Goal: Information Seeking & Learning: Learn about a topic

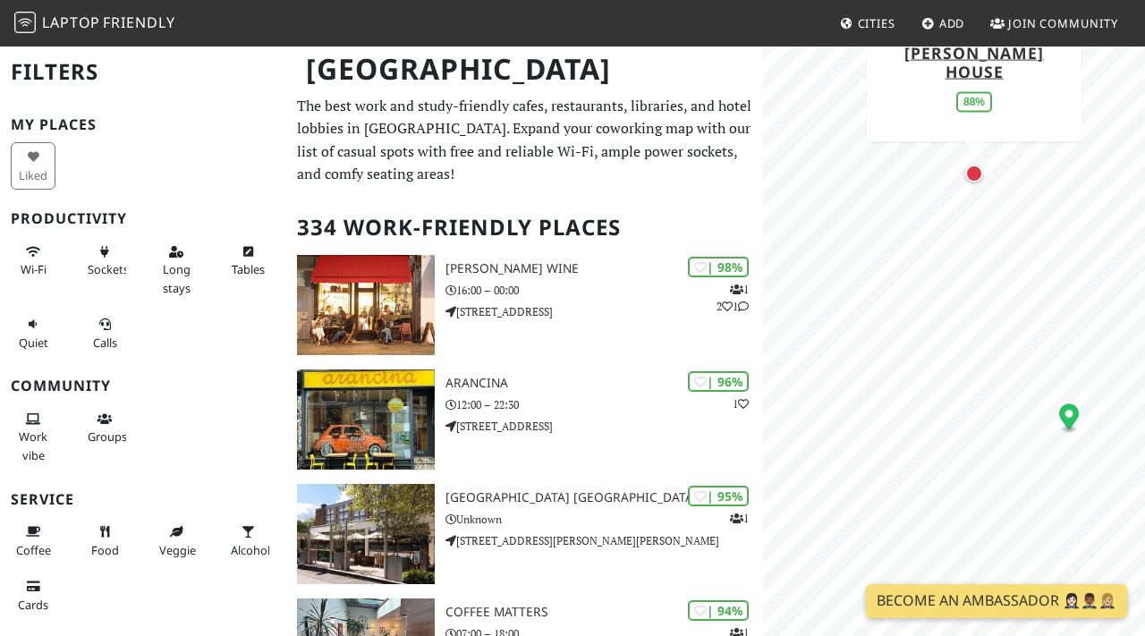
click at [974, 174] on div "Map marker" at bounding box center [974, 174] width 18 height 18
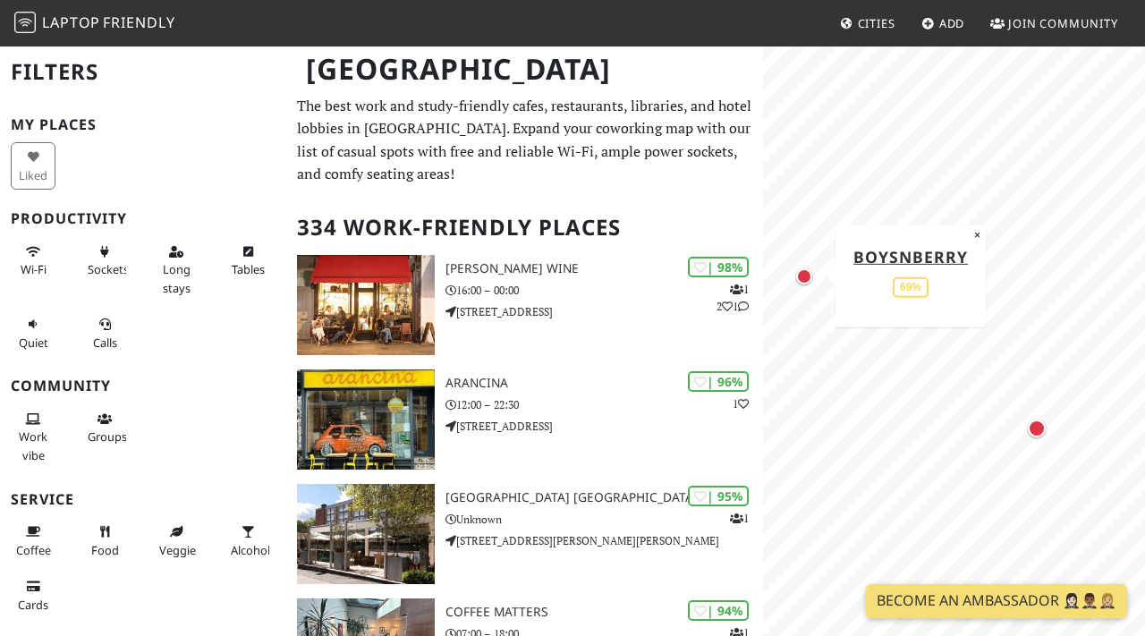
click at [805, 274] on div "Map marker" at bounding box center [804, 276] width 16 height 16
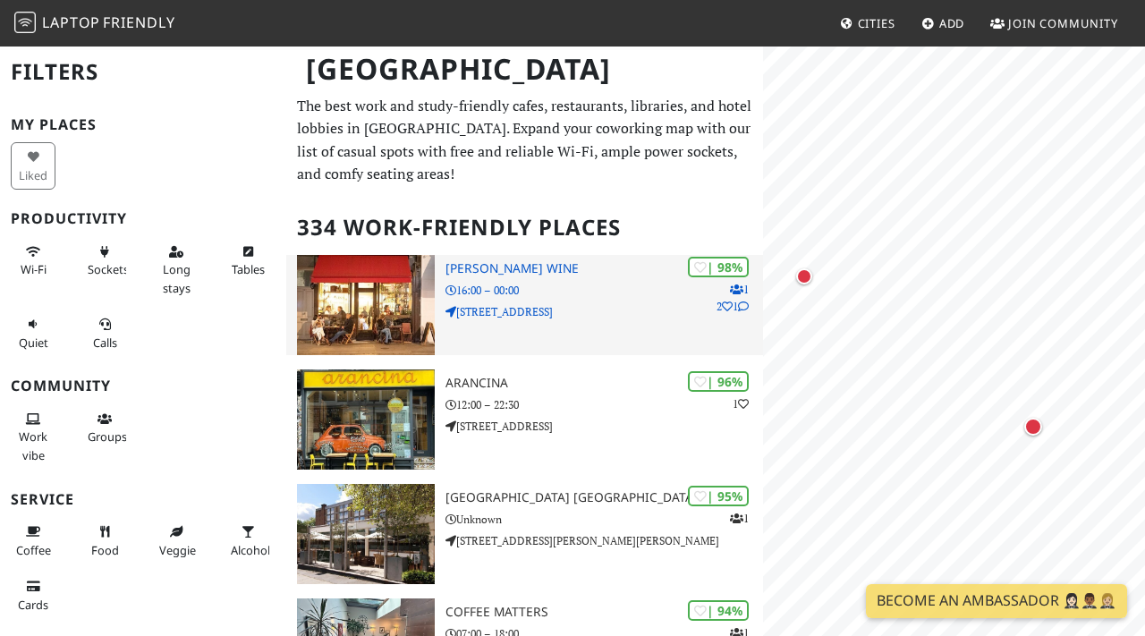
scroll to position [106, 0]
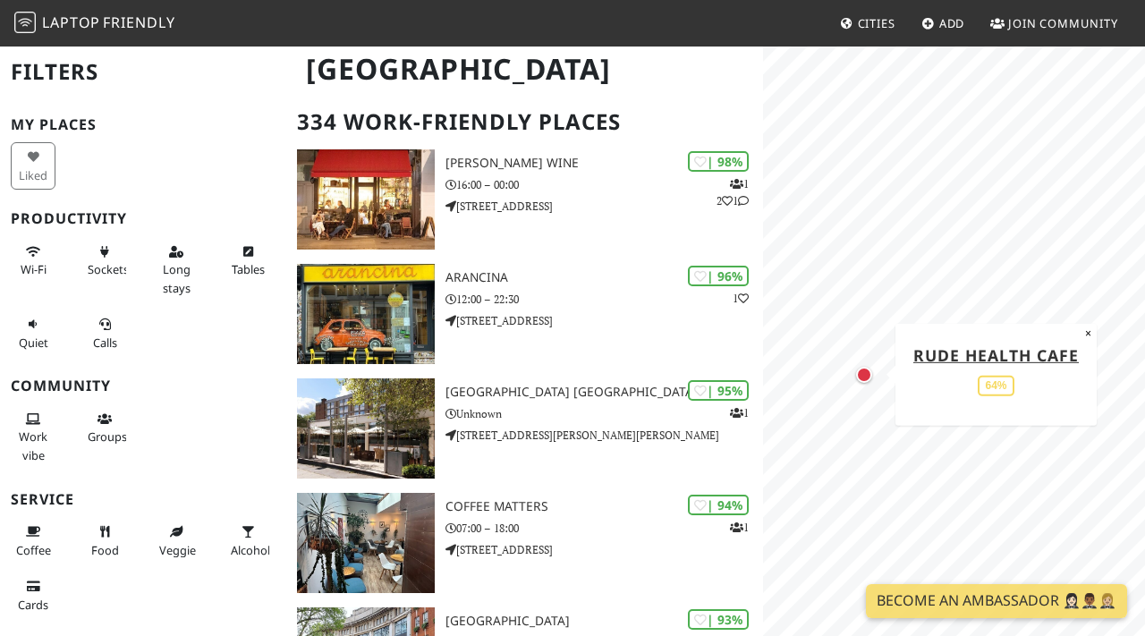
click at [868, 374] on div "Map marker" at bounding box center [864, 375] width 16 height 16
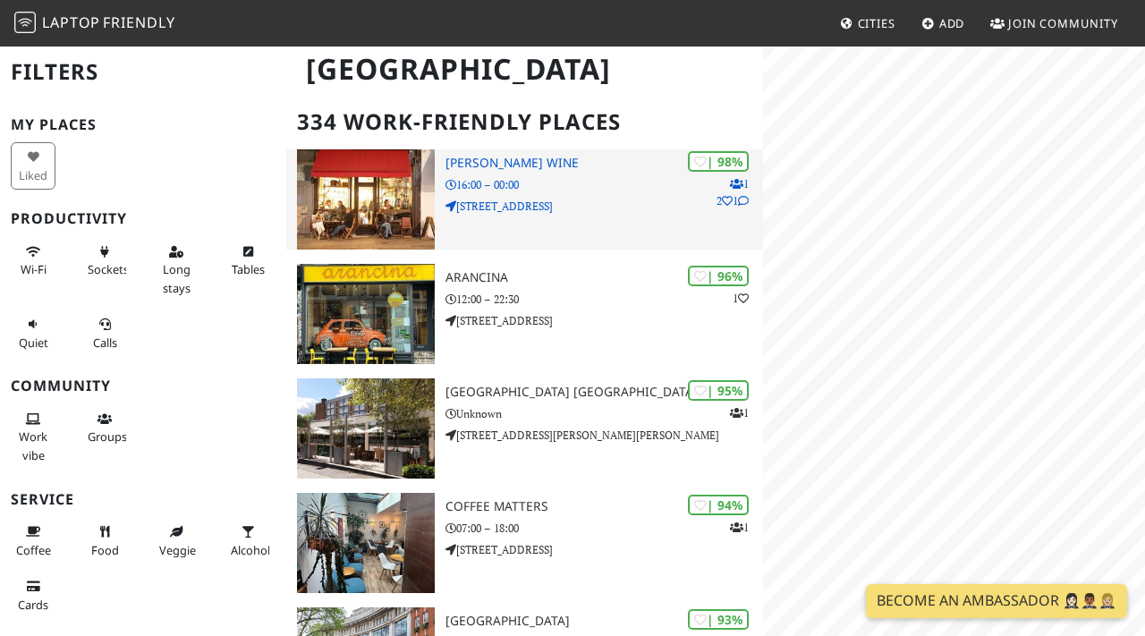
click at [615, 224] on div "| 98% 1 2 1 Franklin's Wine 16:00 – 00:00 [STREET_ADDRESS]" at bounding box center [604, 199] width 318 height 100
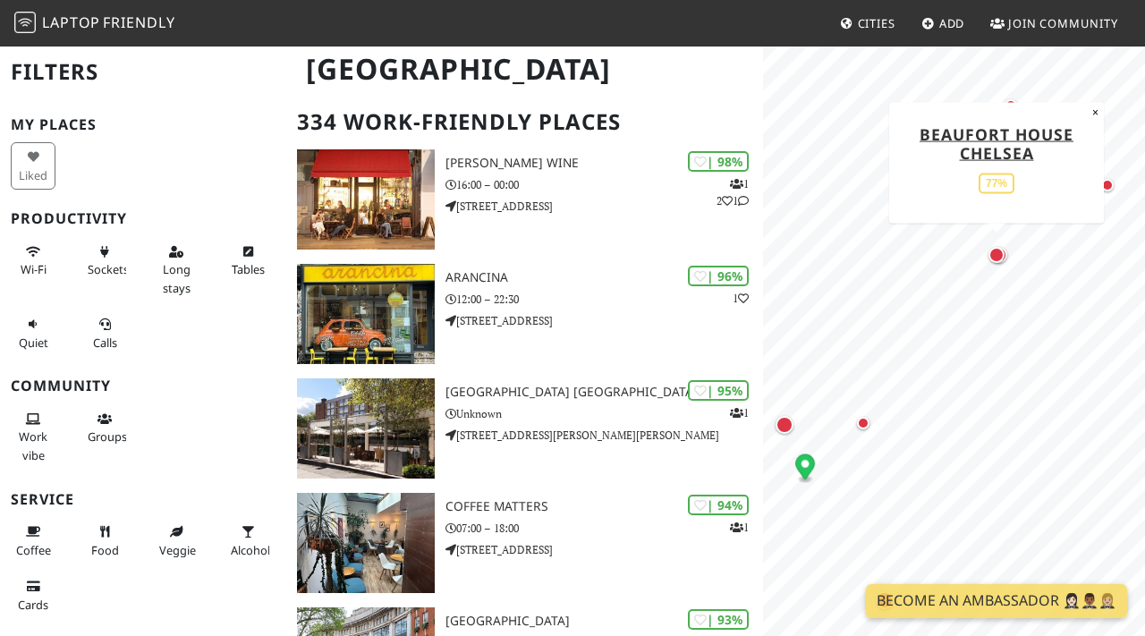
click at [998, 253] on div "Map marker" at bounding box center [996, 255] width 16 height 16
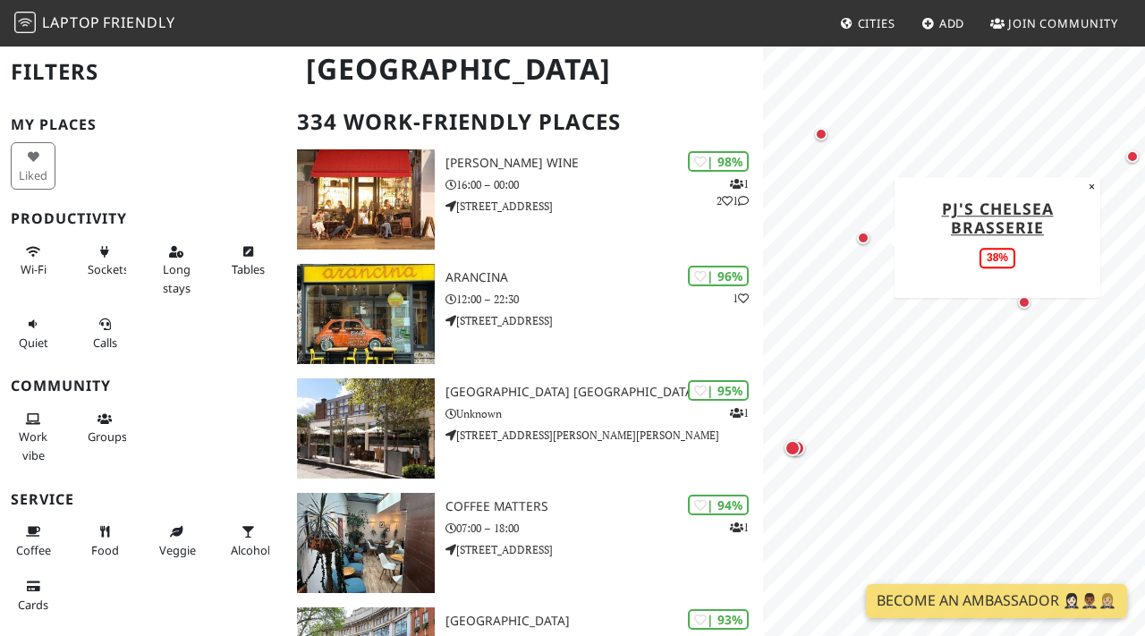
click at [864, 238] on div "Map marker" at bounding box center [863, 238] width 13 height 13
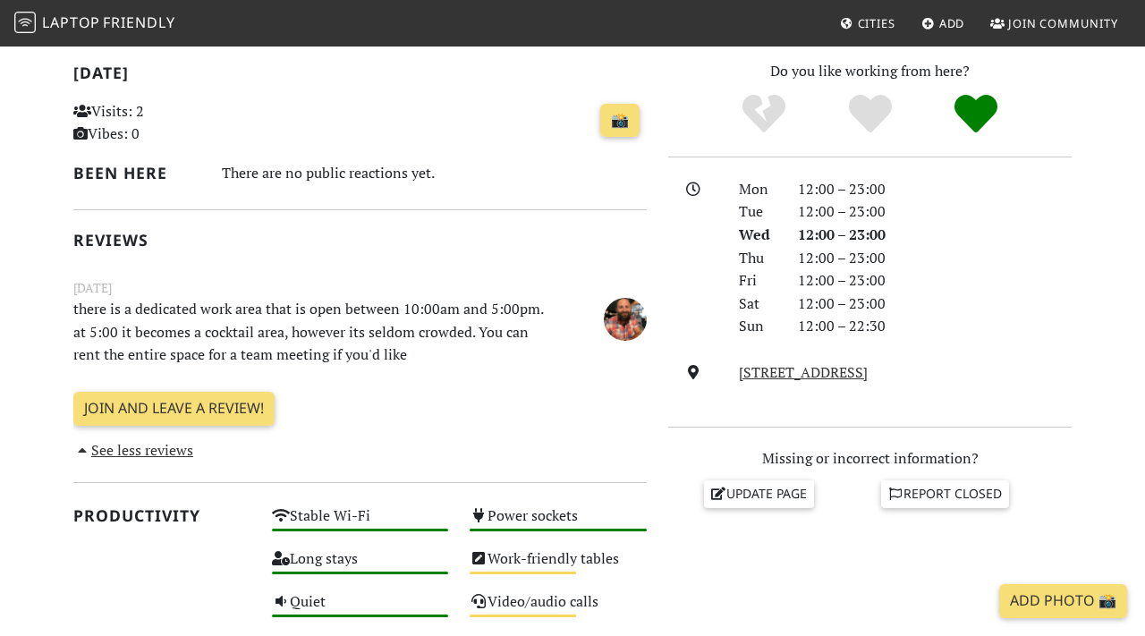
scroll to position [385, 0]
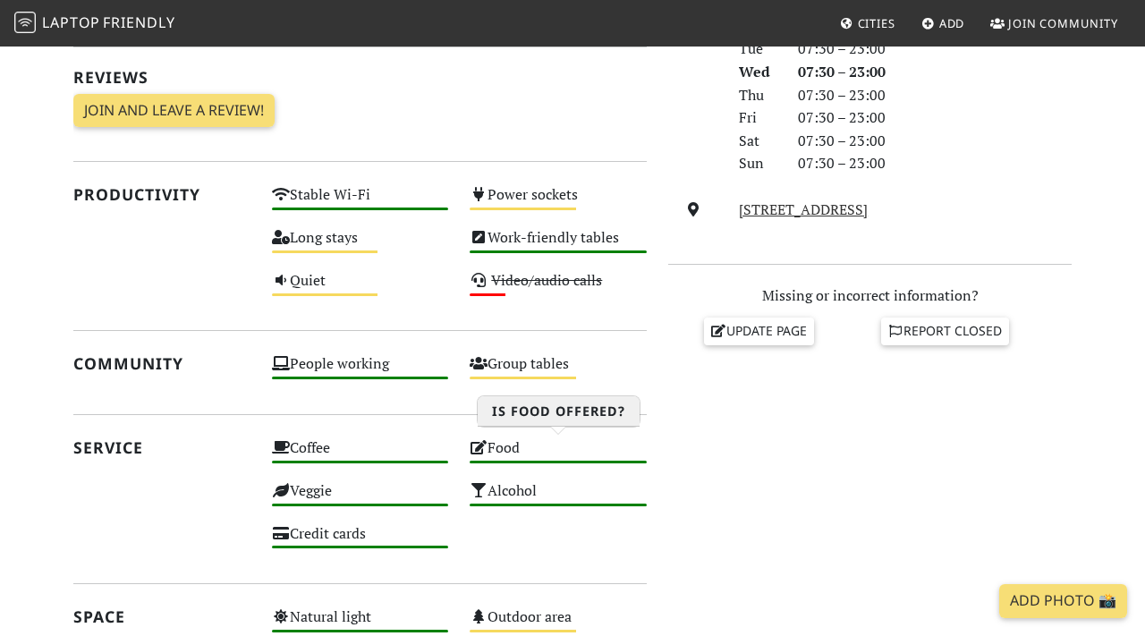
scroll to position [632, 0]
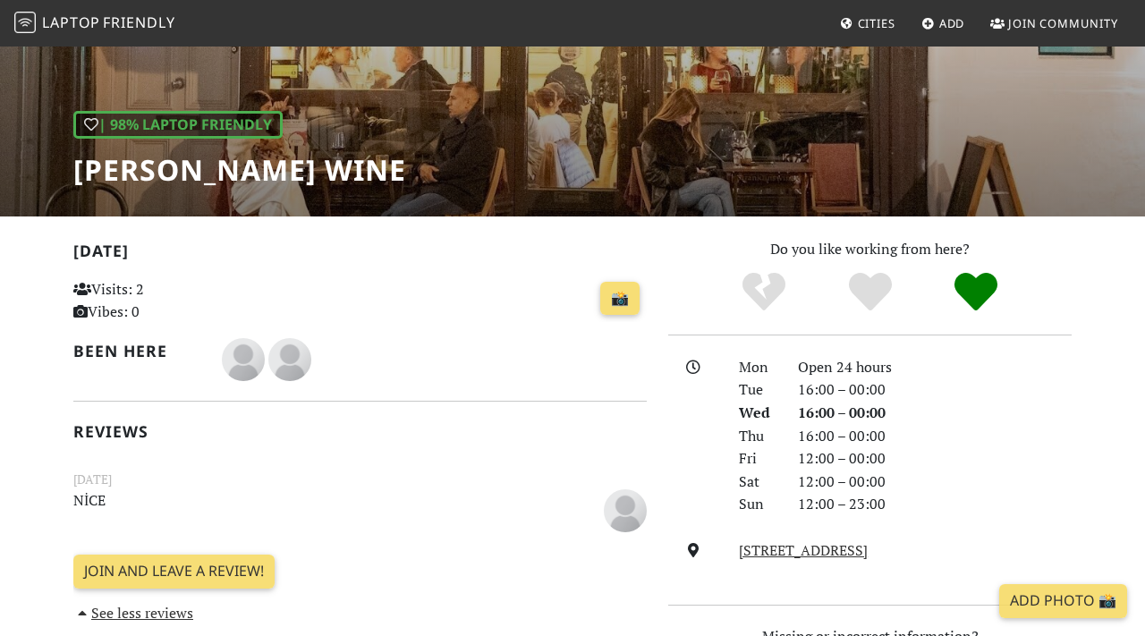
scroll to position [212, 0]
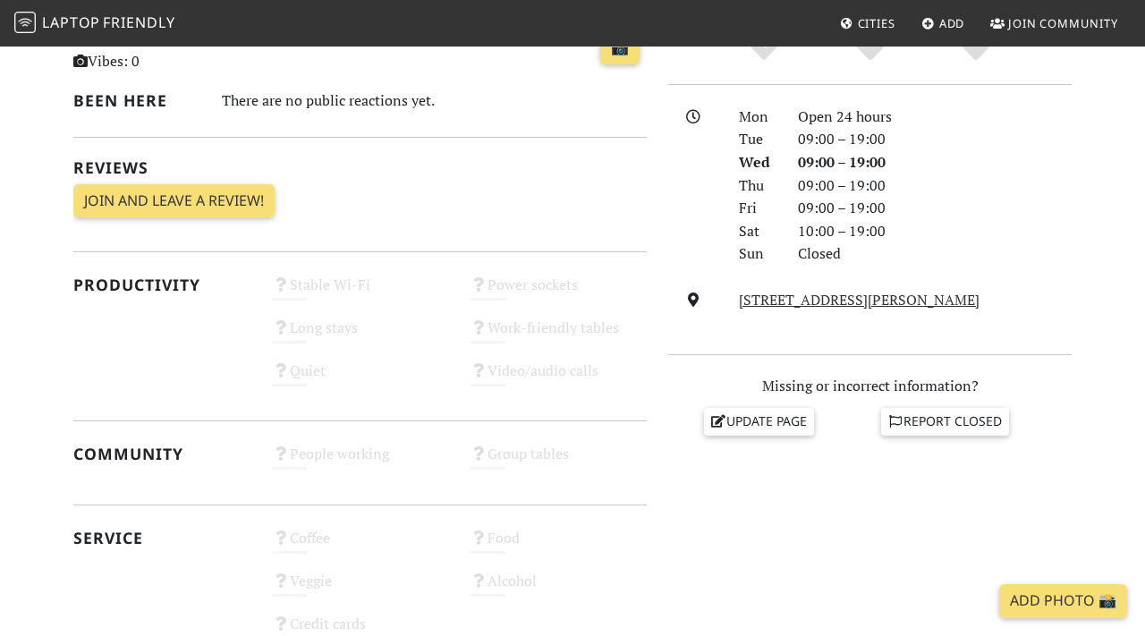
scroll to position [453, 0]
